Goal: Information Seeking & Learning: Learn about a topic

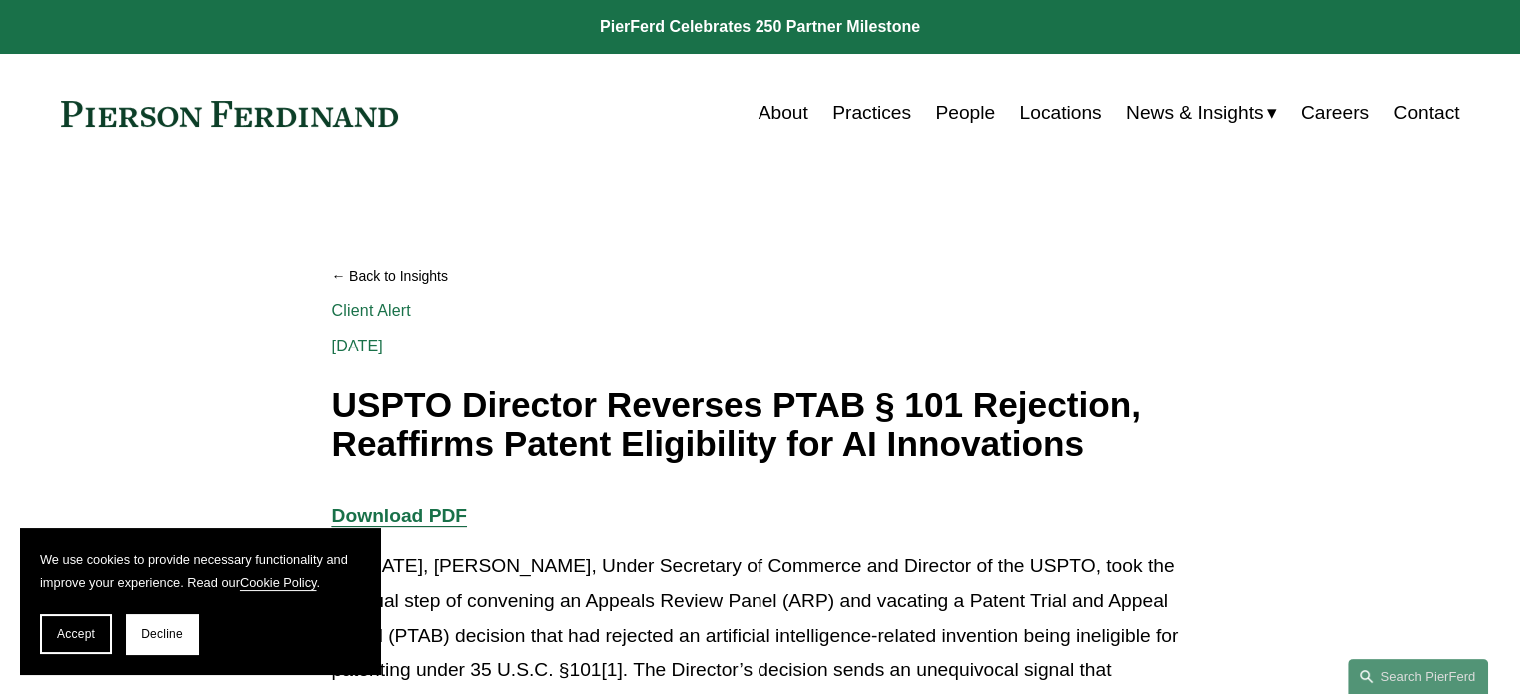
scroll to position [333, 0]
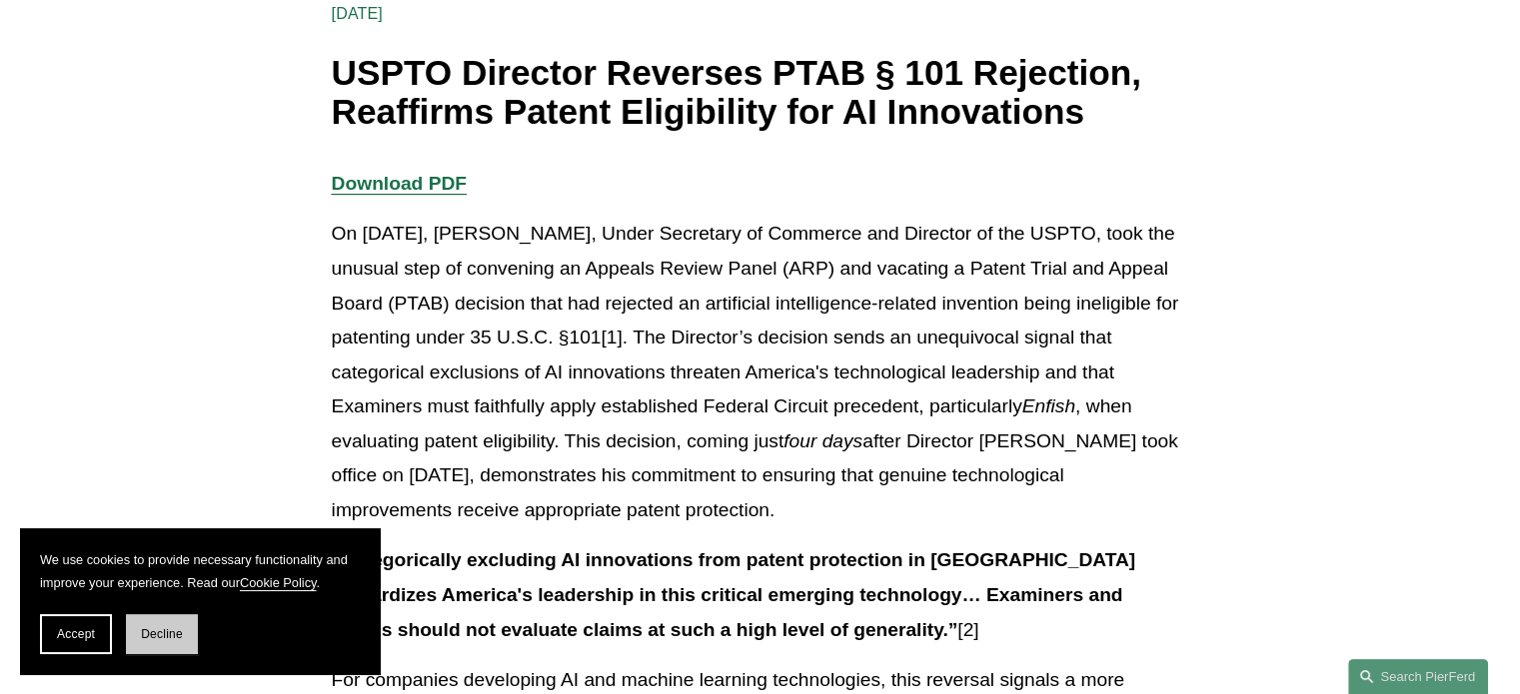
click at [167, 629] on span "Decline" at bounding box center [162, 634] width 42 height 14
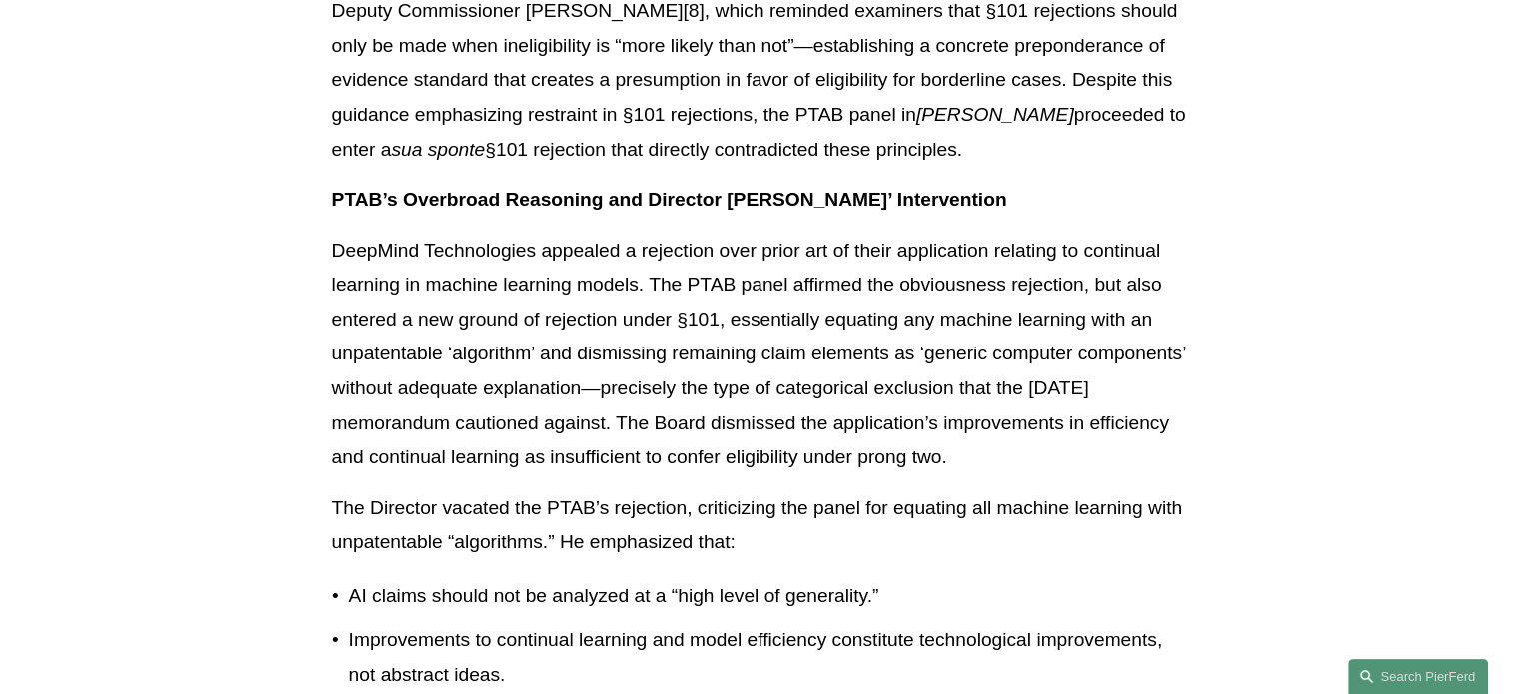
scroll to position [2331, 0]
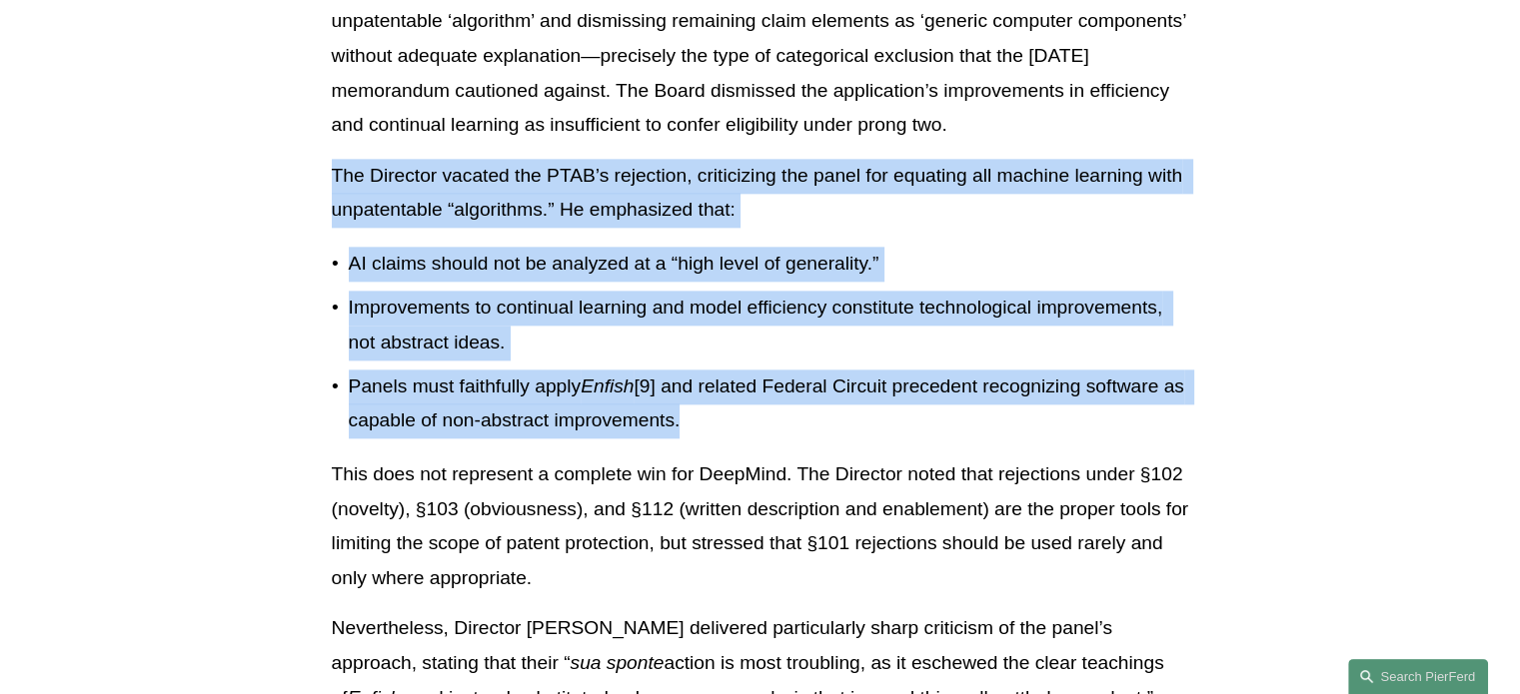
drag, startPoint x: 330, startPoint y: 135, endPoint x: 735, endPoint y: 394, distance: 481.1
click at [735, 394] on div "Download PDF On September 26, 2025, John Squires, Under Secretary of Commerce a…" at bounding box center [760, 317] width 891 height 4297
copy div "The Director vacated the PTAB’s rejection, criticizing the panel for equating a…"
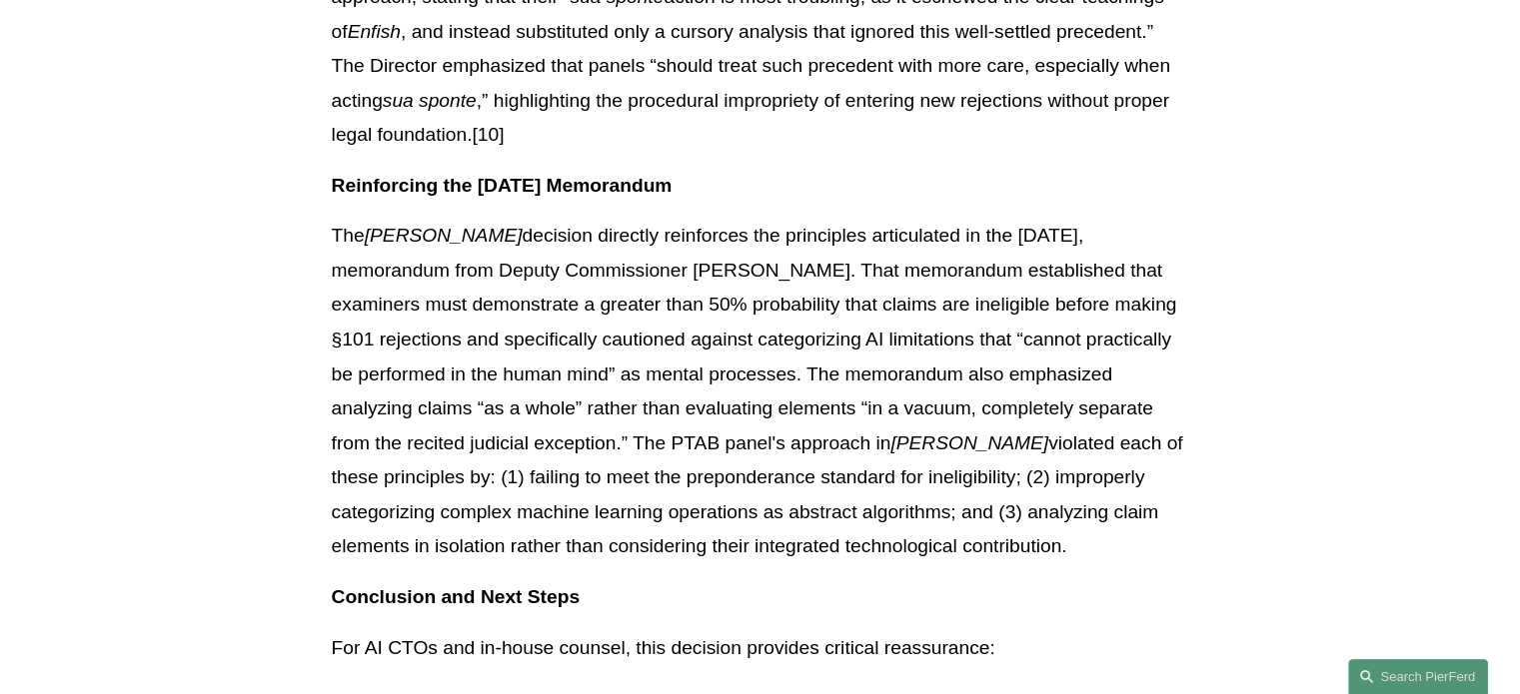
scroll to position [3330, 0]
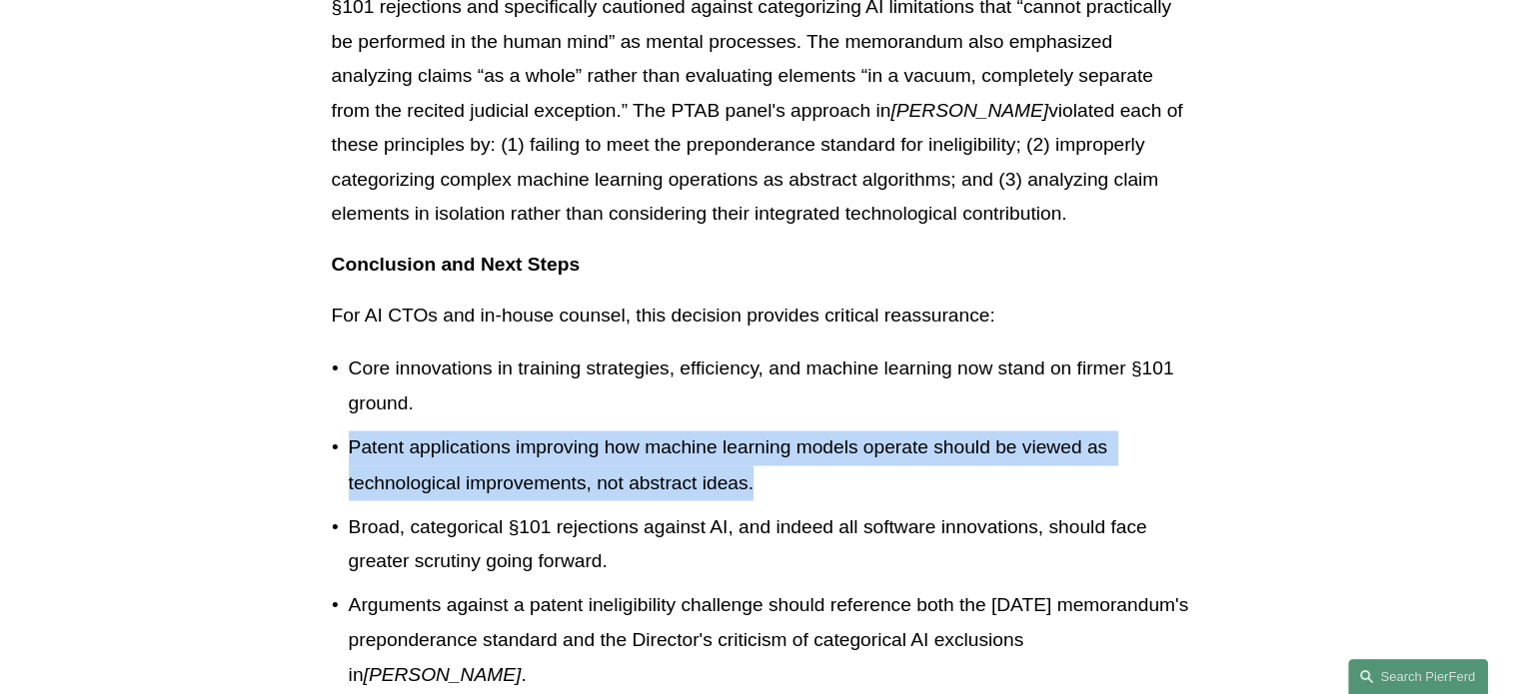
drag, startPoint x: 316, startPoint y: 410, endPoint x: 762, endPoint y: 447, distance: 448.1
click at [762, 447] on p "Patent applications improving how machine learning models operate should be vie…" at bounding box center [769, 465] width 840 height 69
copy p "Patent applications improving how machine learning models operate should be vie…"
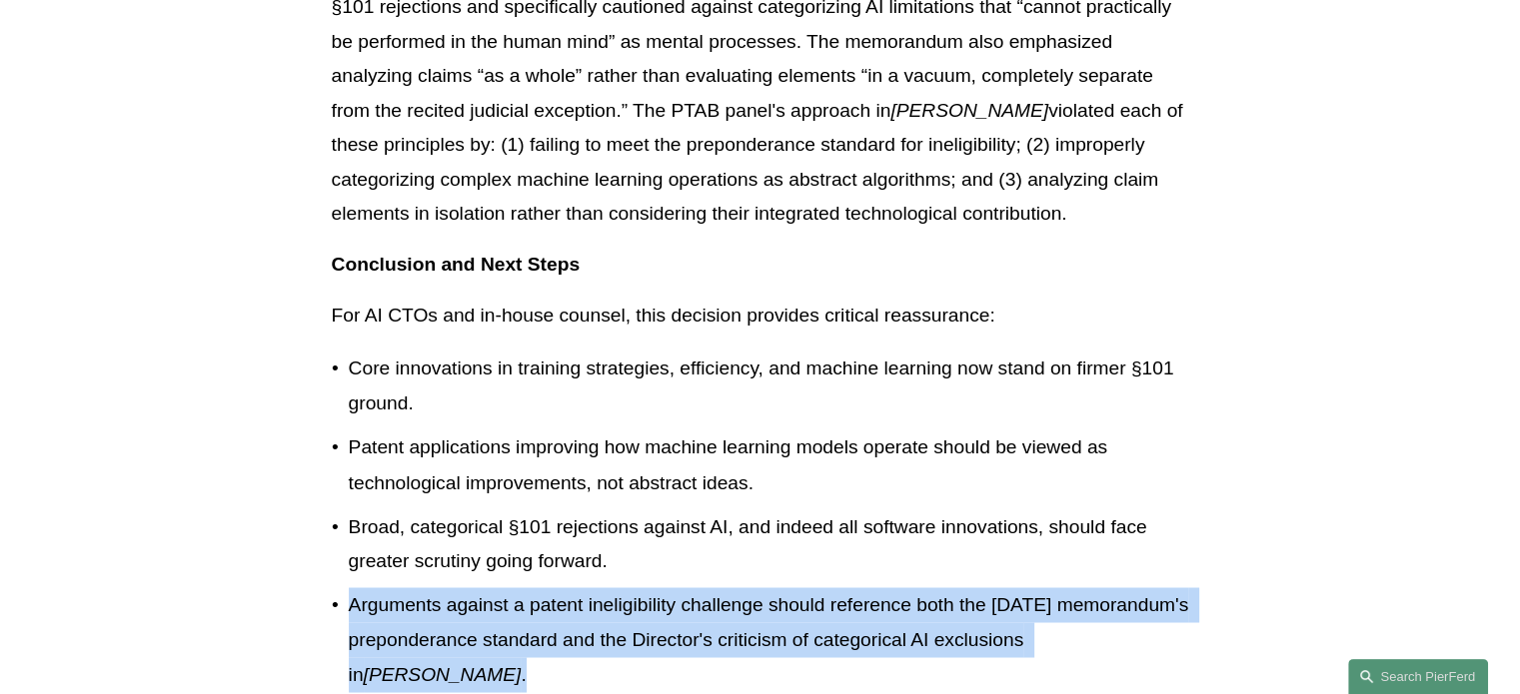
drag, startPoint x: 308, startPoint y: 568, endPoint x: 524, endPoint y: 648, distance: 230.1
copy p "Arguments against a patent ineligibility challenge should reference both the Au…"
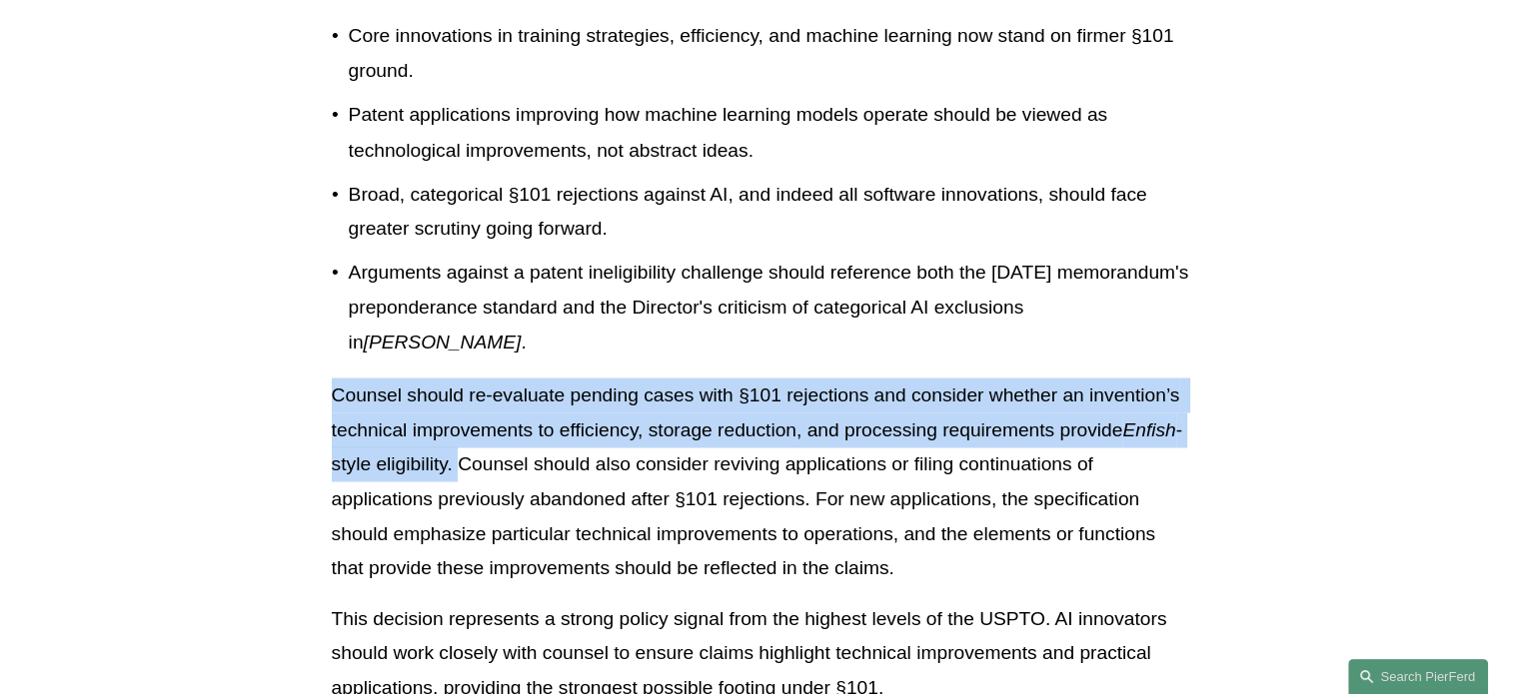
drag, startPoint x: 331, startPoint y: 357, endPoint x: 518, endPoint y: 442, distance: 205.2
click at [518, 442] on p "Counsel should re-evaluate pending cases with §101 rejections and consider whet…" at bounding box center [760, 481] width 857 height 207
copy p "Counsel should re-evaluate pending cases with §101 rejections and consider whet…"
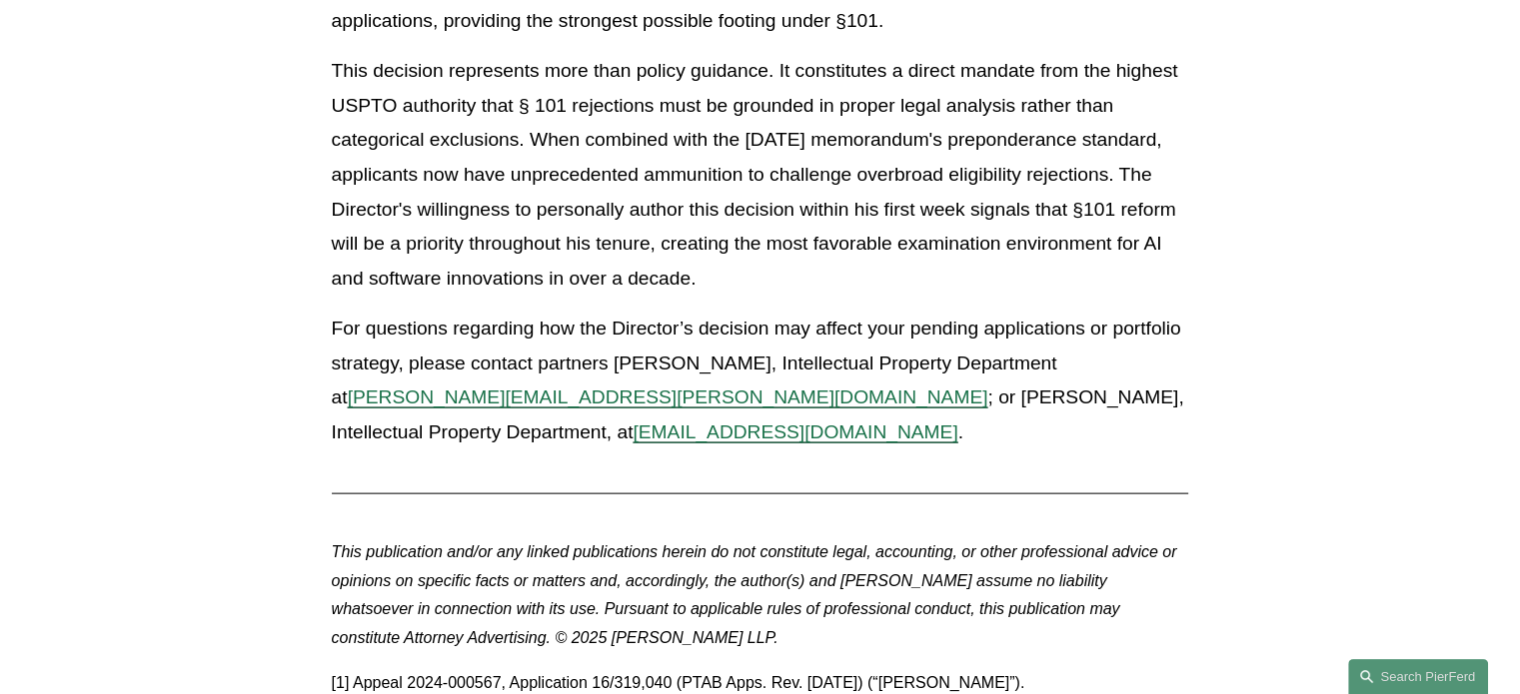
scroll to position [4662, 0]
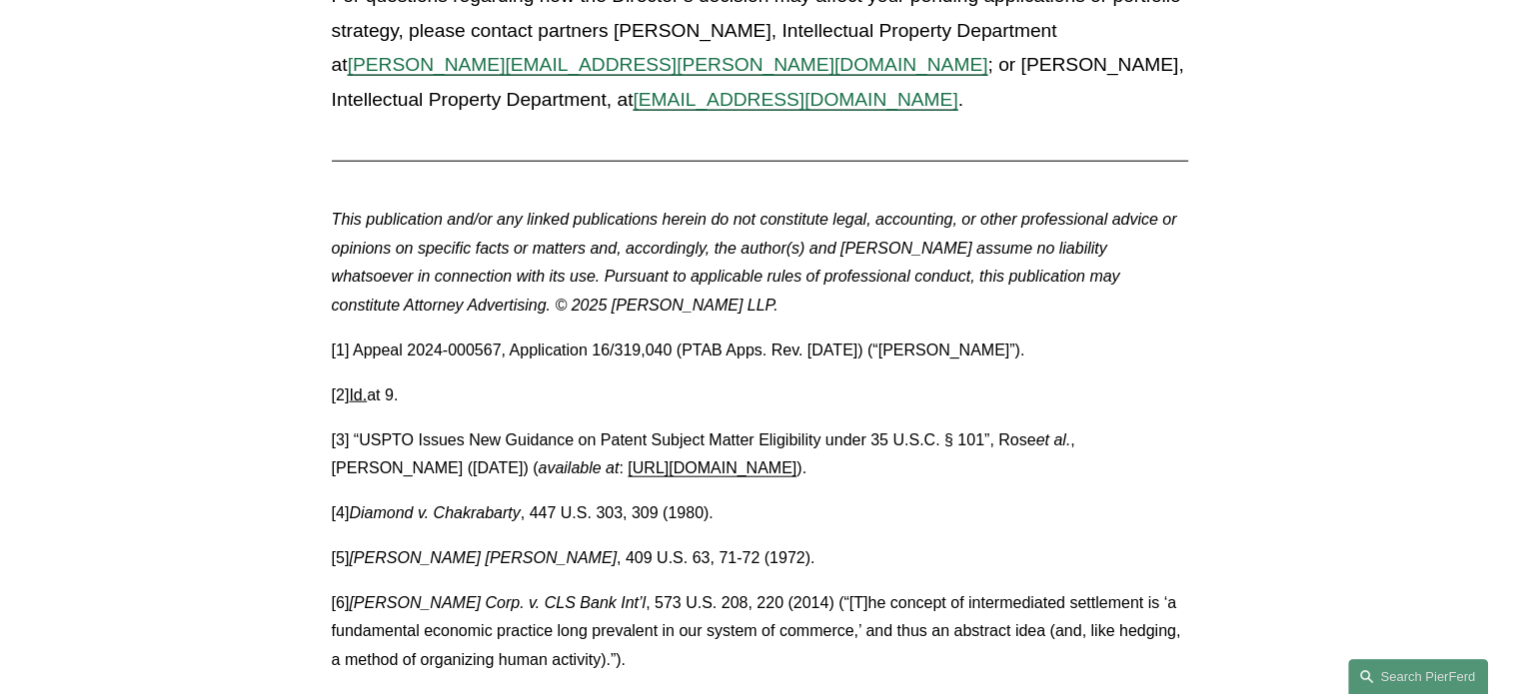
drag, startPoint x: 356, startPoint y: 315, endPoint x: 1044, endPoint y: 321, distance: 688.4
click at [1044, 337] on p "[1] Appeal 2024-000567, Application 16/319,040 (PTAB Apps. Rev. [DATE]) (“[PERS…" at bounding box center [760, 351] width 857 height 29
copy p "Appeal 2024-000567, Application 16/319,040 (PTAB Apps. Rev. Sept. 26, 2025) (“D…"
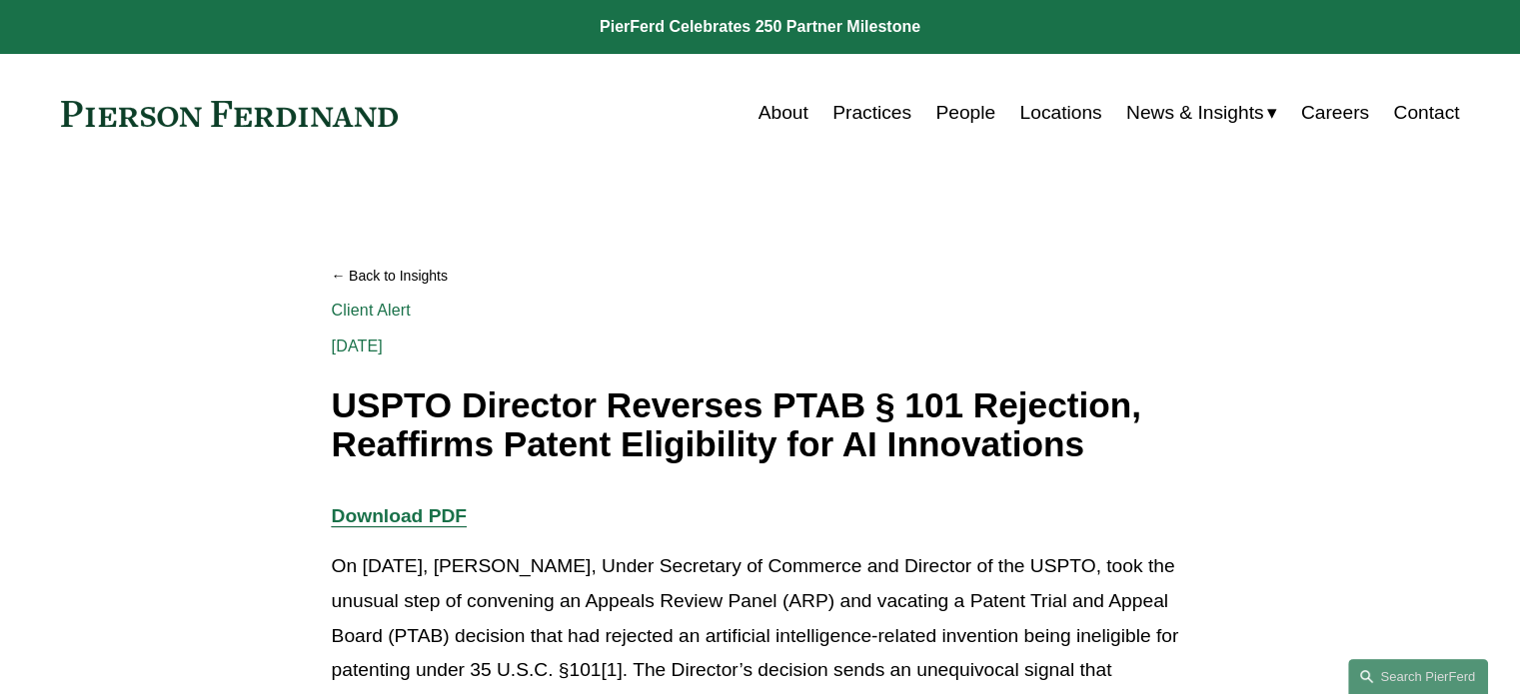
scroll to position [333, 0]
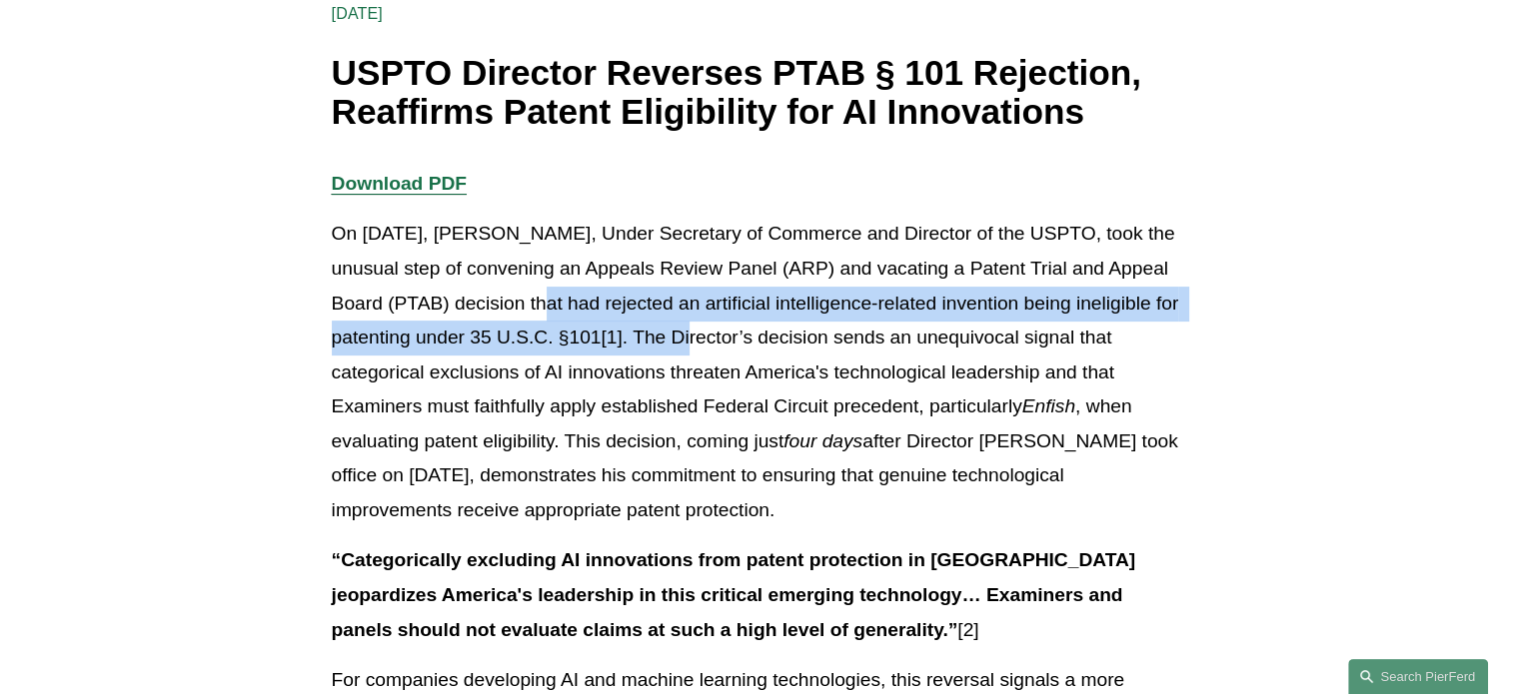
drag, startPoint x: 519, startPoint y: 303, endPoint x: 705, endPoint y: 329, distance: 188.6
click at [705, 329] on p "On [DATE], [PERSON_NAME], Under Secretary of Commerce and Director of the USPTO…" at bounding box center [760, 372] width 857 height 311
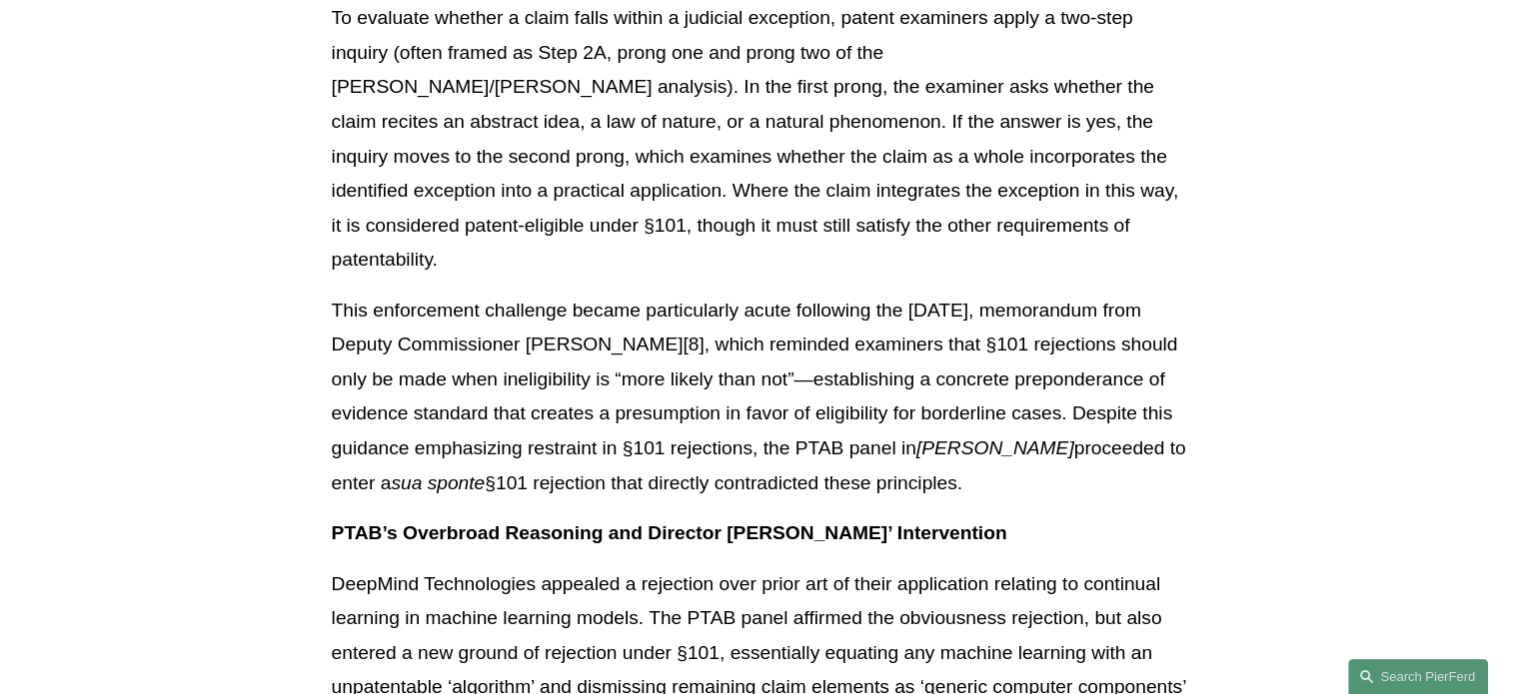
scroll to position [1998, 0]
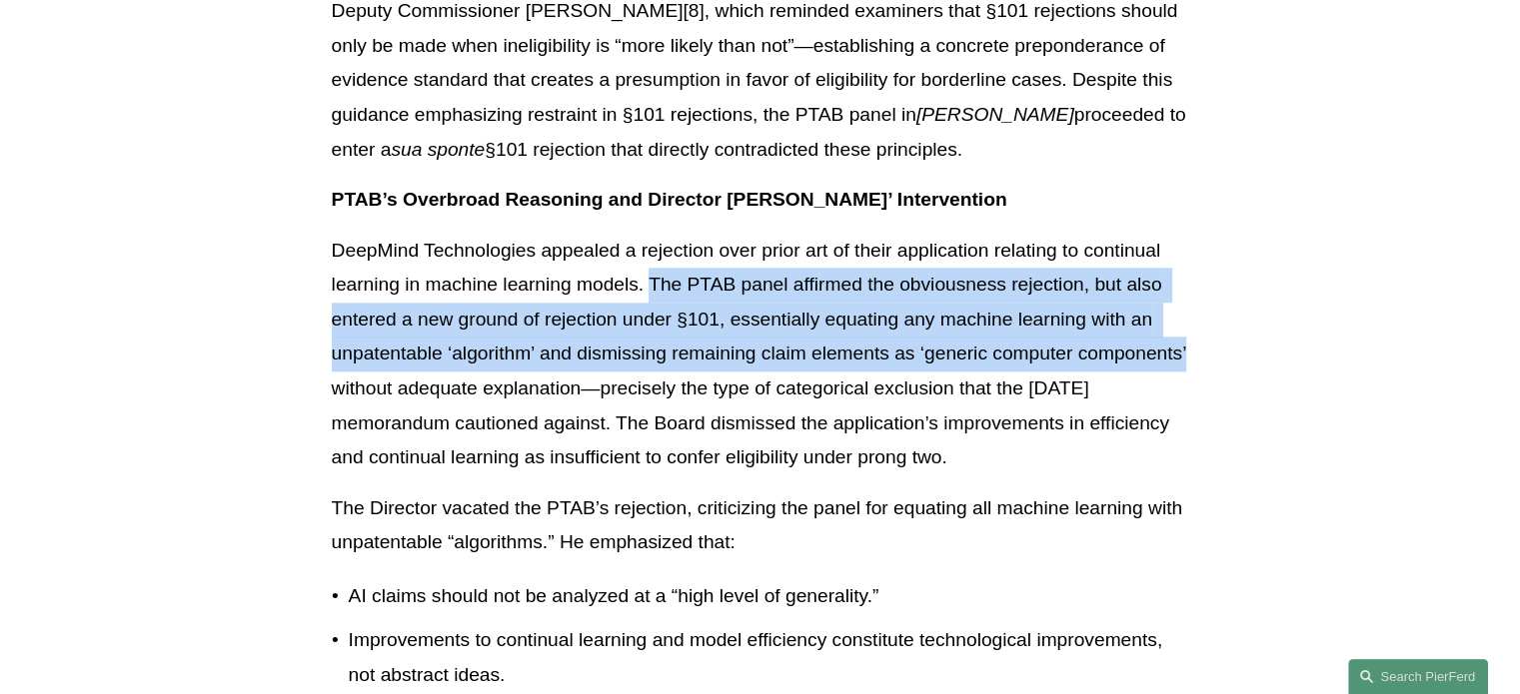
drag, startPoint x: 650, startPoint y: 250, endPoint x: 1187, endPoint y: 323, distance: 541.4
click at [1187, 323] on p "DeepMind Technologies appealed a rejection over prior art of their application …" at bounding box center [760, 355] width 857 height 242
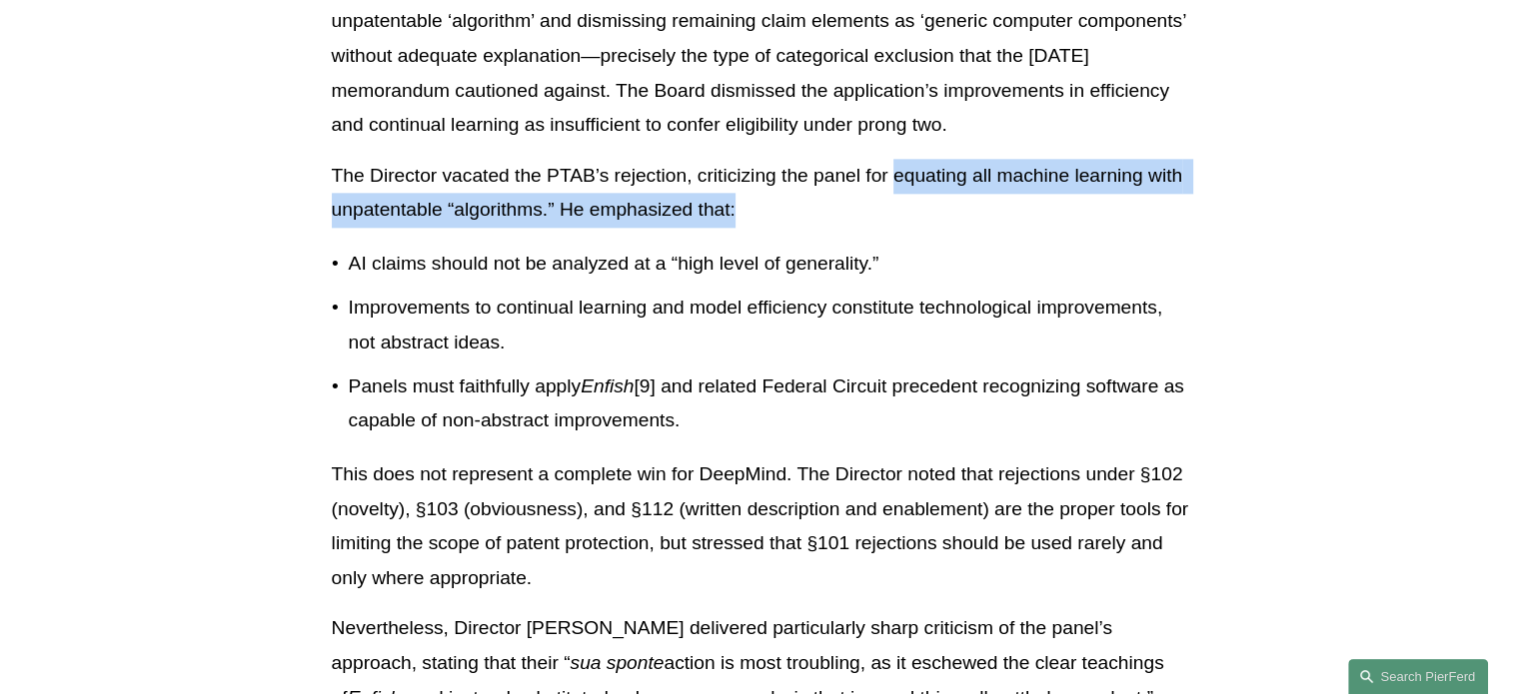
drag, startPoint x: 892, startPoint y: 142, endPoint x: 895, endPoint y: 167, distance: 25.2
click at [895, 167] on p "The Director vacated the PTAB’s rejection, criticizing the panel for equating a…" at bounding box center [760, 193] width 857 height 69
copy p "equating all machine learning with unpatentable “algorithms.” He emphasized tha…"
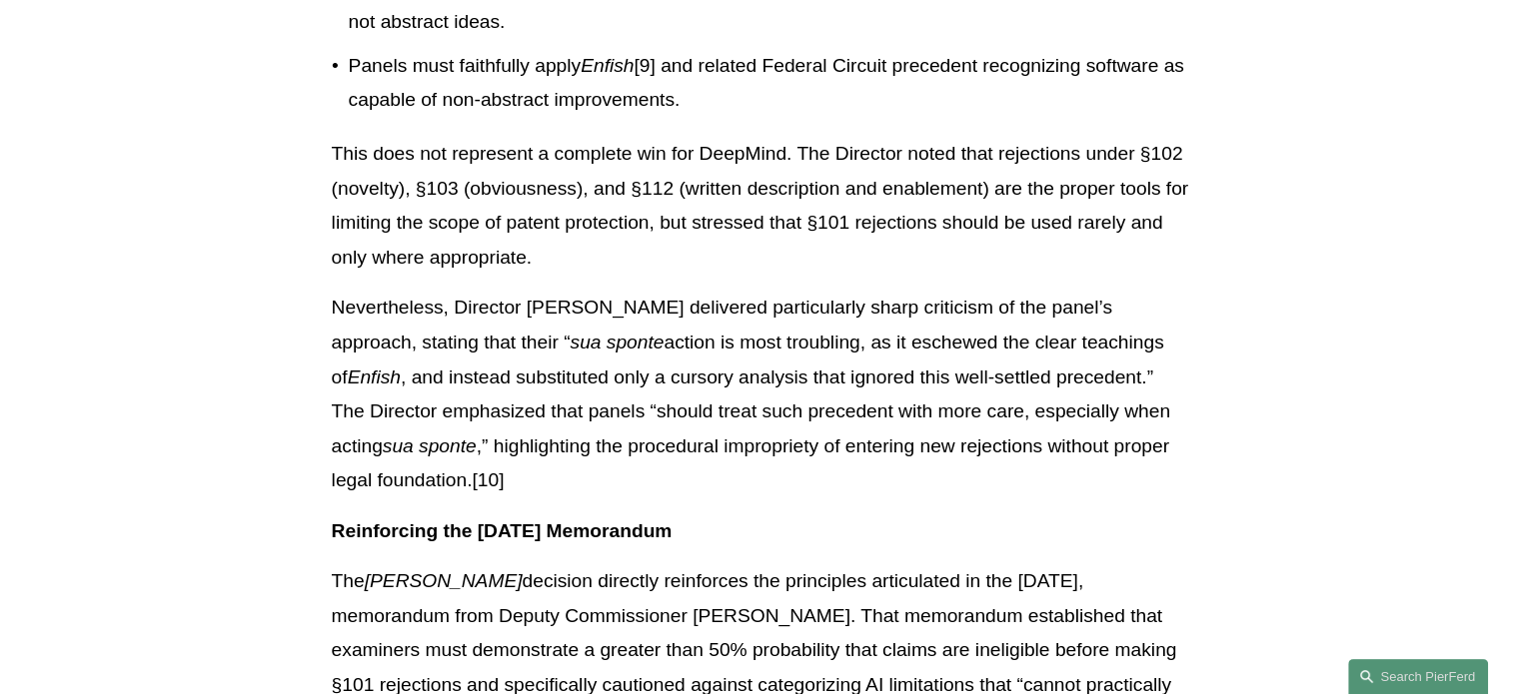
scroll to position [2663, 0]
